Goal: Ask a question

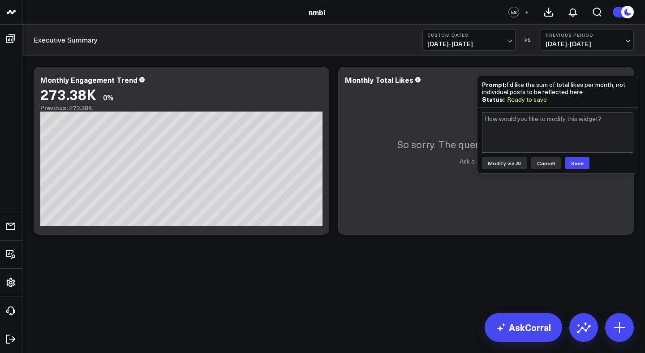
click at [548, 167] on button "Cancel" at bounding box center [546, 163] width 30 height 12
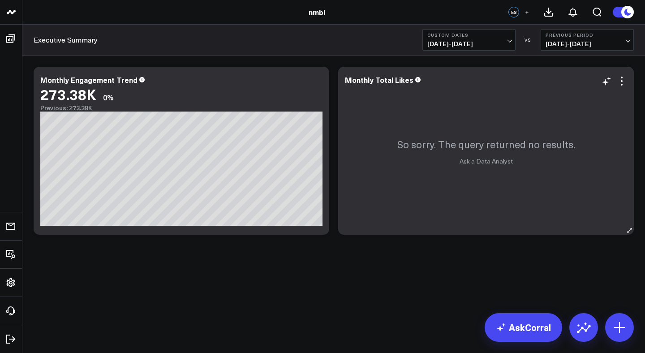
click at [467, 147] on p "So sorry. The query returned no results." at bounding box center [486, 144] width 178 height 13
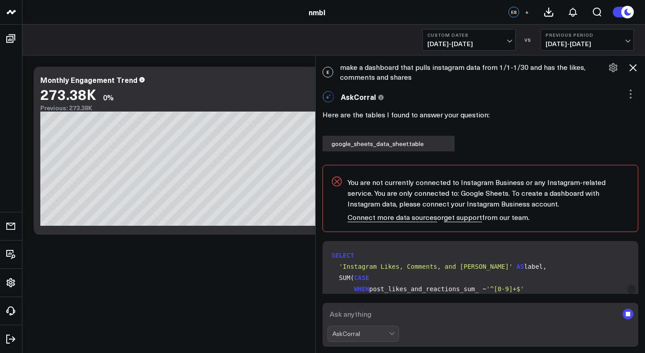
click at [632, 68] on icon at bounding box center [633, 67] width 7 height 7
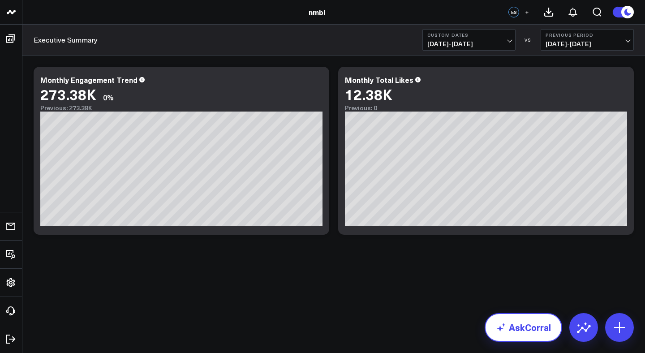
click at [518, 323] on link "AskCorral" at bounding box center [524, 327] width 78 height 29
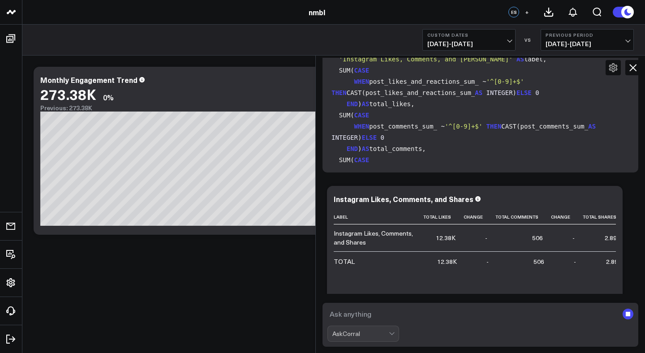
scroll to position [428, 0]
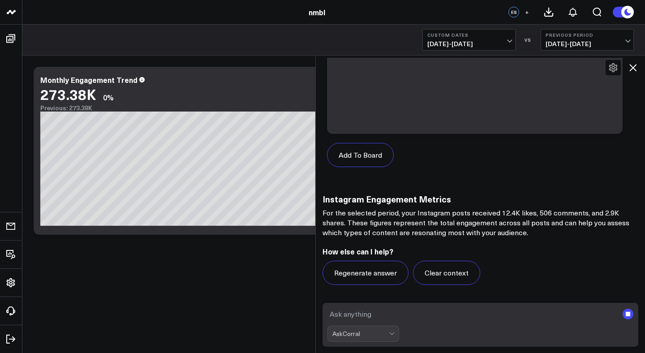
click at [395, 317] on textarea at bounding box center [473, 314] width 291 height 16
click at [446, 315] on textarea "can you build a dashboard with likes from 1/1 to 3/1?" at bounding box center [473, 314] width 291 height 16
type textarea "can you build a dashboard with like counts from 1/1 to 3/1?"
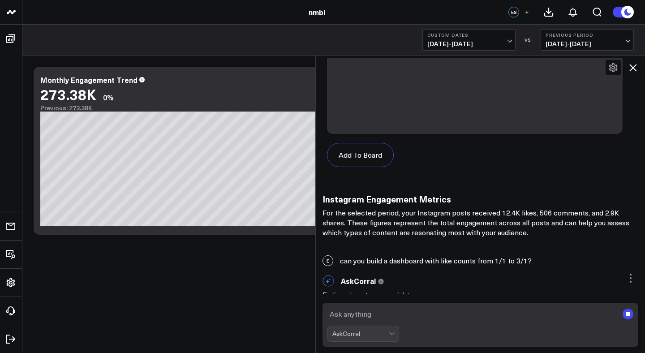
scroll to position [436, 0]
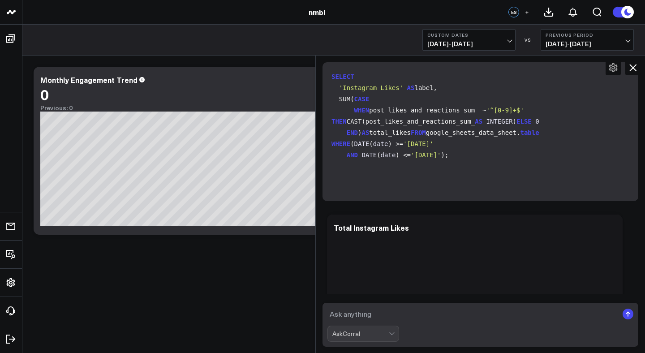
scroll to position [1279, 0]
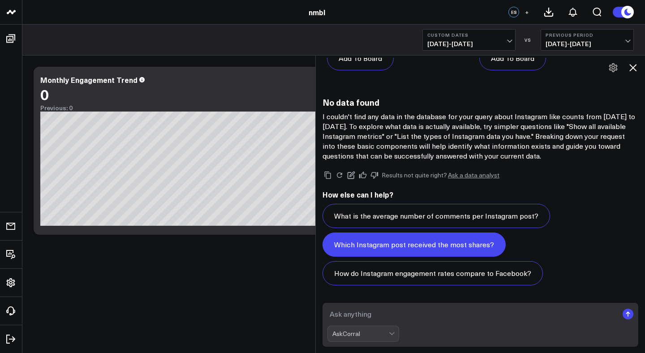
click at [472, 246] on button "Which Instagram post received the most shares?" at bounding box center [414, 245] width 183 height 24
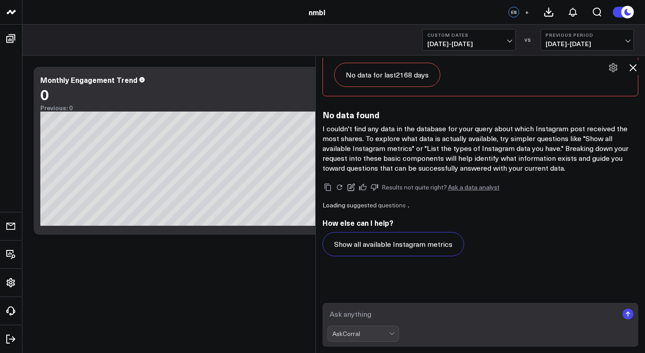
scroll to position [1924, 0]
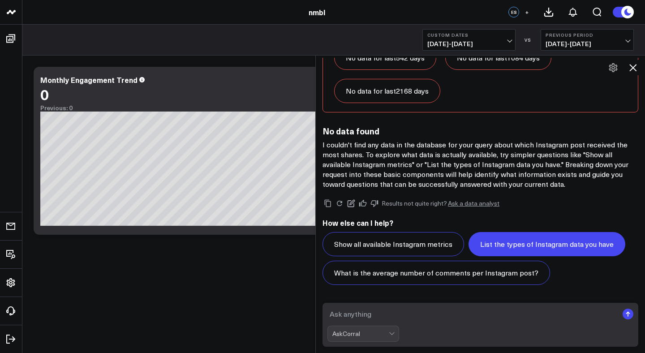
click at [473, 242] on button "List the types of Instagram data you have" at bounding box center [547, 244] width 157 height 24
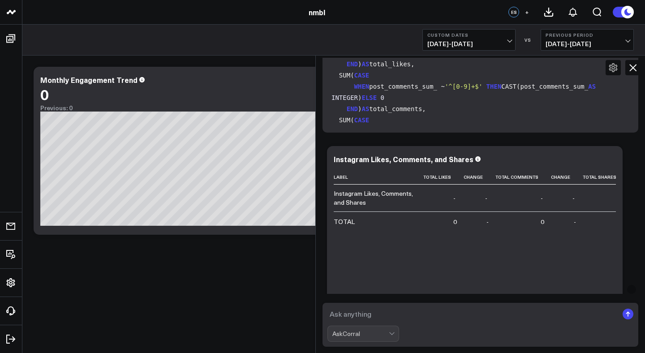
scroll to position [0, 0]
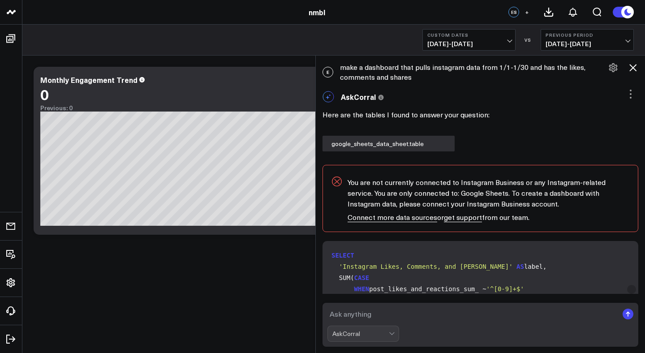
click at [632, 65] on icon at bounding box center [633, 67] width 11 height 11
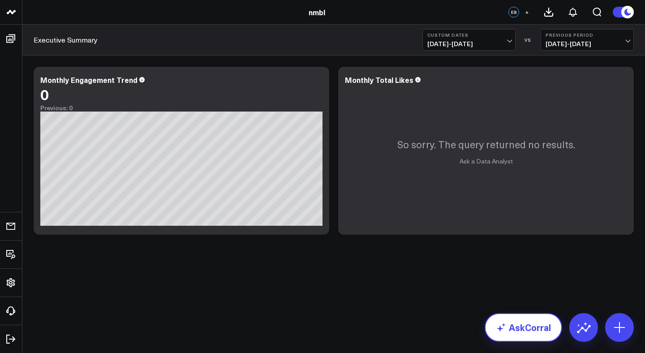
click at [523, 328] on link "AskCorral" at bounding box center [524, 327] width 78 height 29
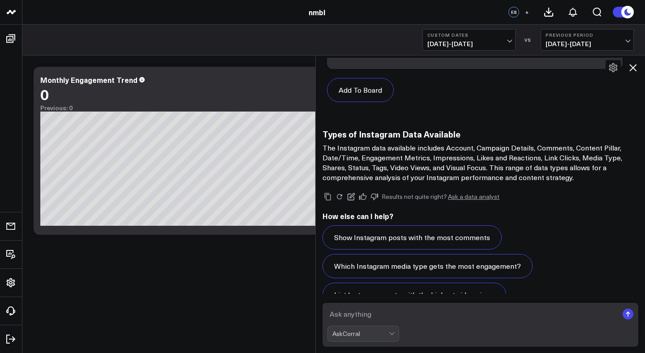
scroll to position [2498, 0]
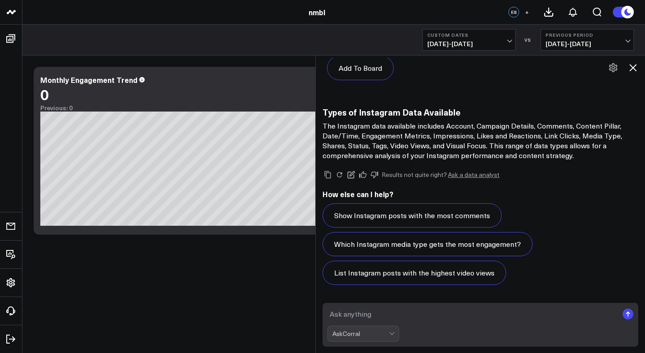
click at [632, 62] on icon at bounding box center [633, 67] width 11 height 11
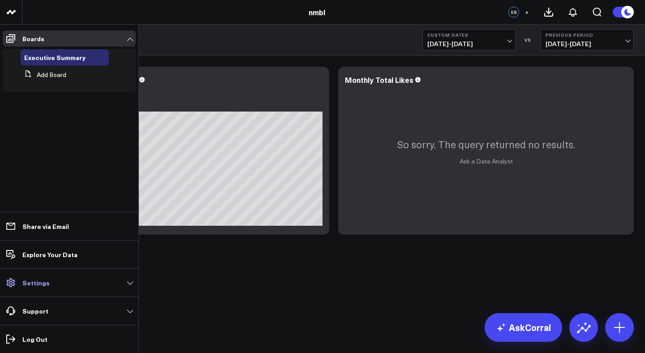
click at [82, 285] on link "Settings" at bounding box center [69, 283] width 133 height 16
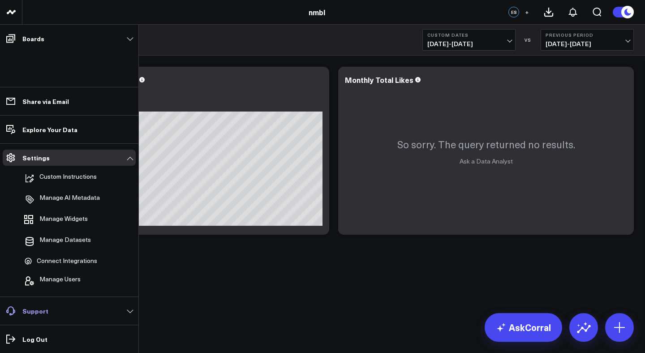
click at [77, 307] on link "Support" at bounding box center [69, 311] width 133 height 16
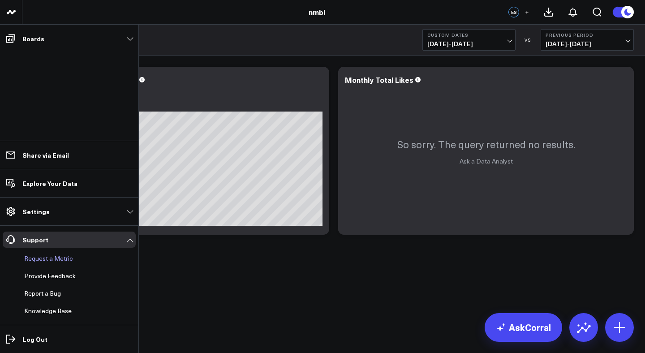
click at [60, 260] on button "Request a Metric" at bounding box center [47, 259] width 52 height 16
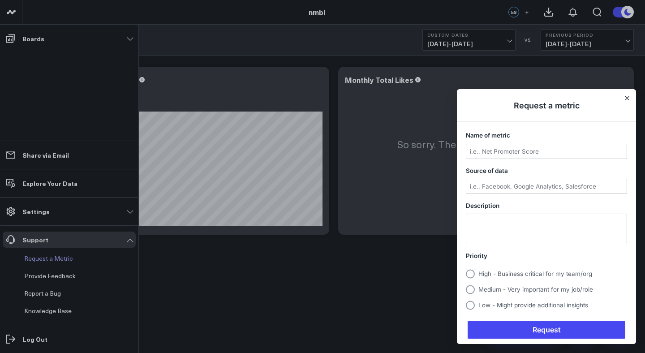
scroll to position [0, 0]
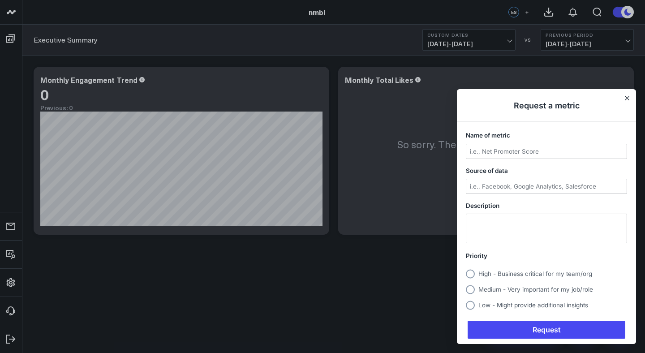
click at [14, 302] on div at bounding box center [322, 176] width 645 height 353
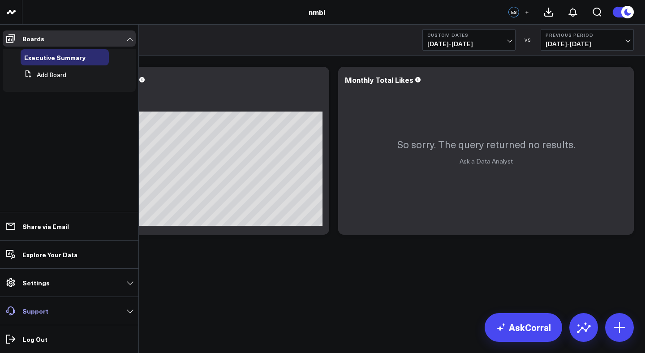
click at [38, 319] on link "Support" at bounding box center [69, 311] width 133 height 16
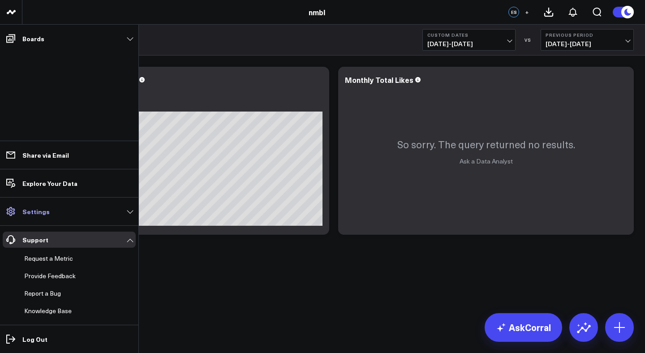
click at [60, 218] on link "Settings" at bounding box center [69, 211] width 133 height 16
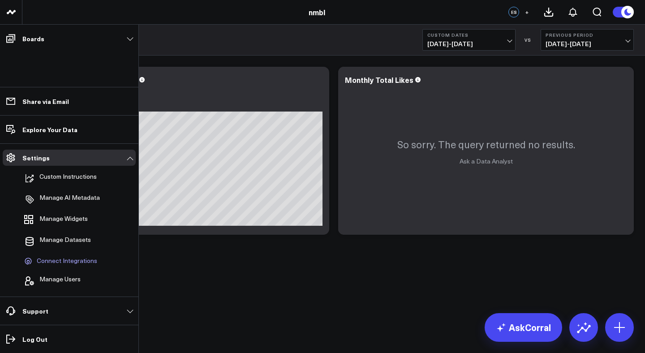
click at [90, 259] on span "Connect Integrations" at bounding box center [67, 261] width 60 height 8
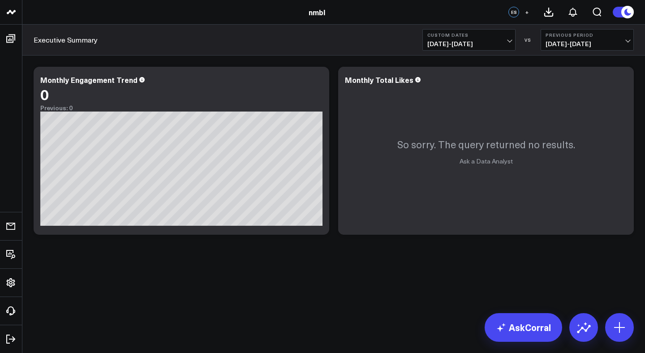
click at [514, 5] on div "ES +" at bounding box center [559, 12] width 101 height 24
click at [513, 14] on div "ES" at bounding box center [514, 12] width 11 height 11
click at [527, 10] on span "+" at bounding box center [527, 12] width 4 height 6
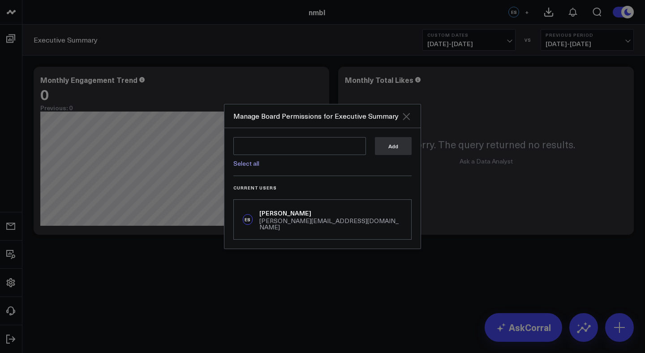
click at [409, 118] on icon "Close" at bounding box center [406, 116] width 11 height 11
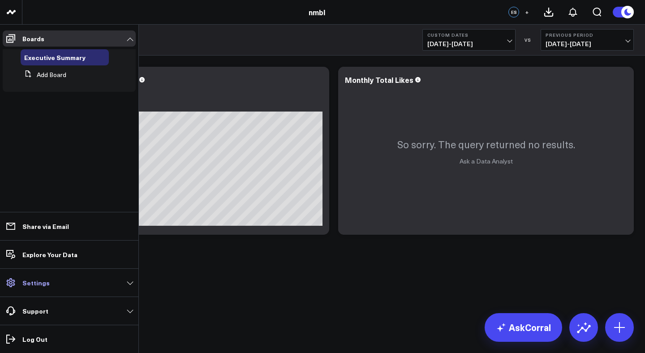
click at [69, 283] on link "Settings" at bounding box center [69, 283] width 133 height 16
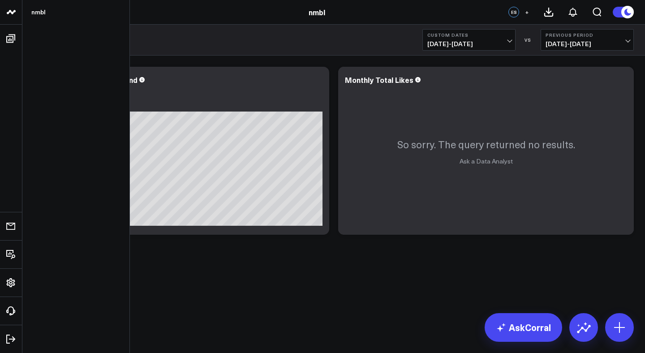
click at [19, 18] on link at bounding box center [11, 12] width 22 height 25
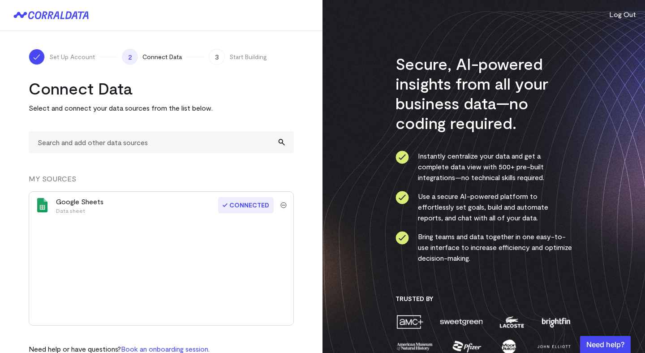
scroll to position [19, 0]
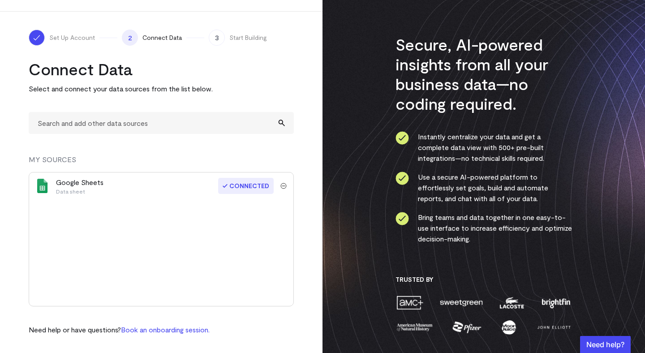
click at [212, 38] on span "3" at bounding box center [217, 38] width 16 height 16
click at [216, 40] on span "3" at bounding box center [217, 38] width 16 height 16
click at [183, 328] on link "Book an onboarding session." at bounding box center [165, 329] width 89 height 9
